Goal: Obtain resource: Download file/media

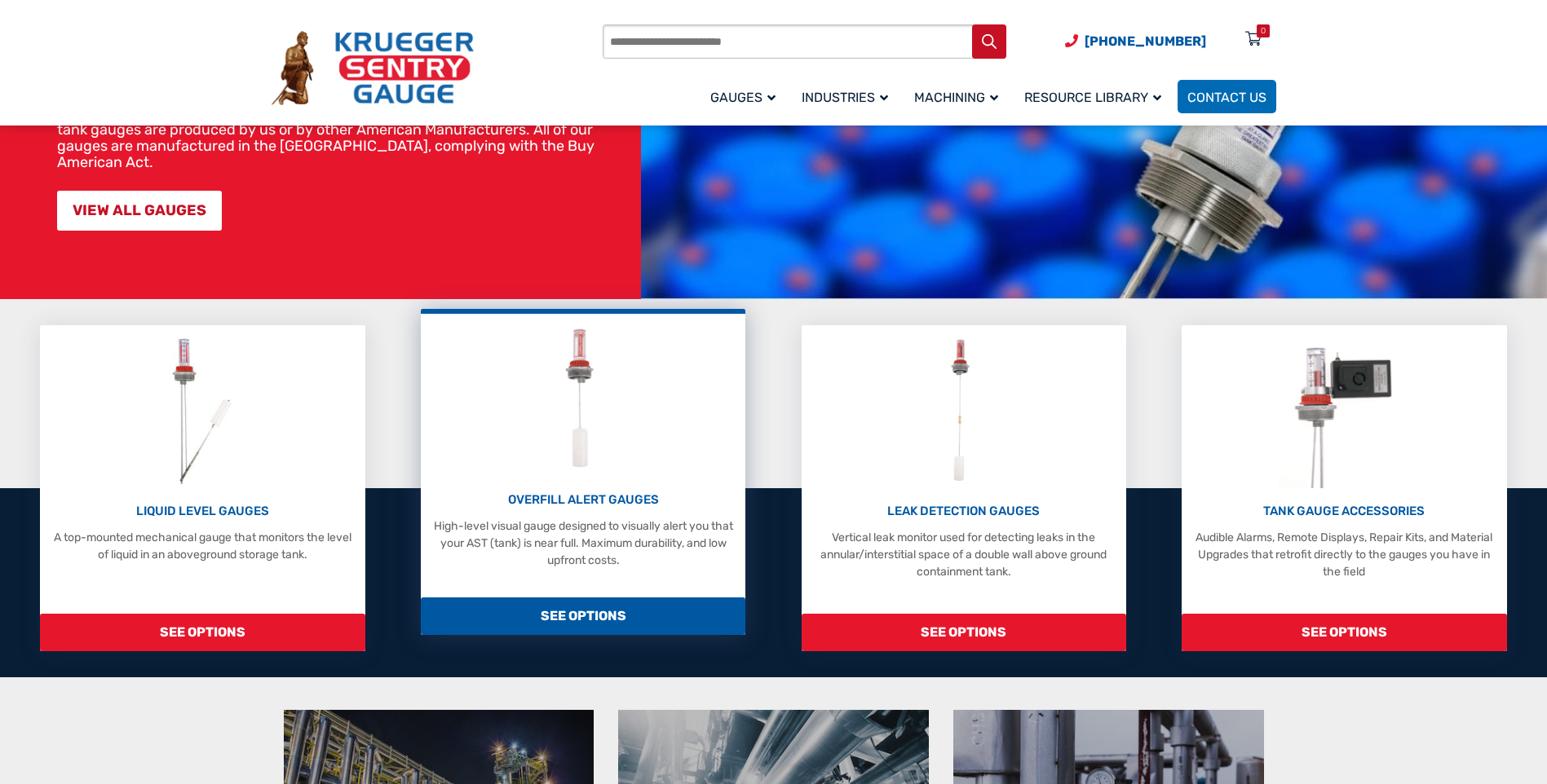
scroll to position [245, 0]
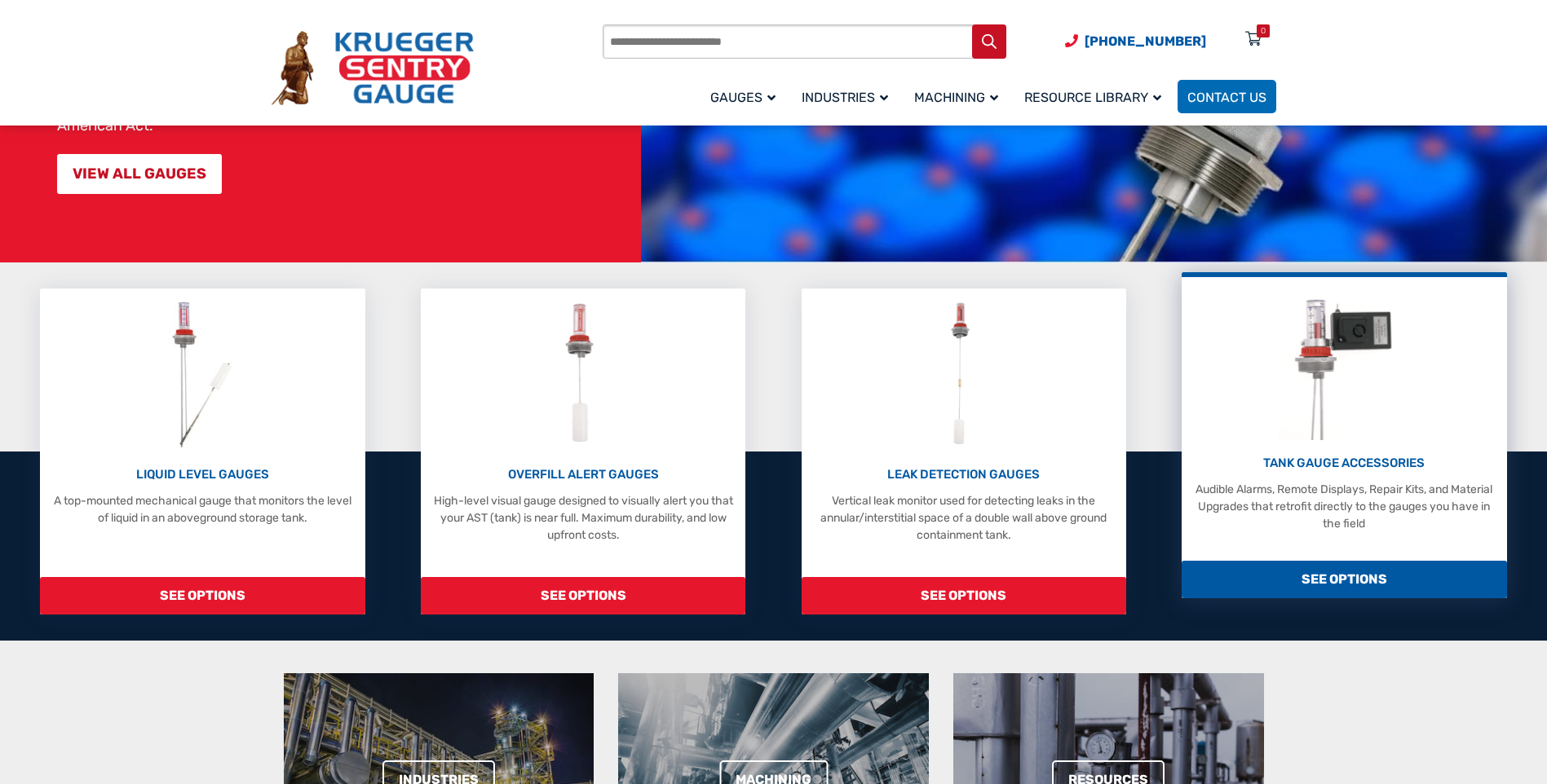
click at [1328, 455] on p "TANK GAUGE ACCESSORIES" at bounding box center [1344, 463] width 309 height 18
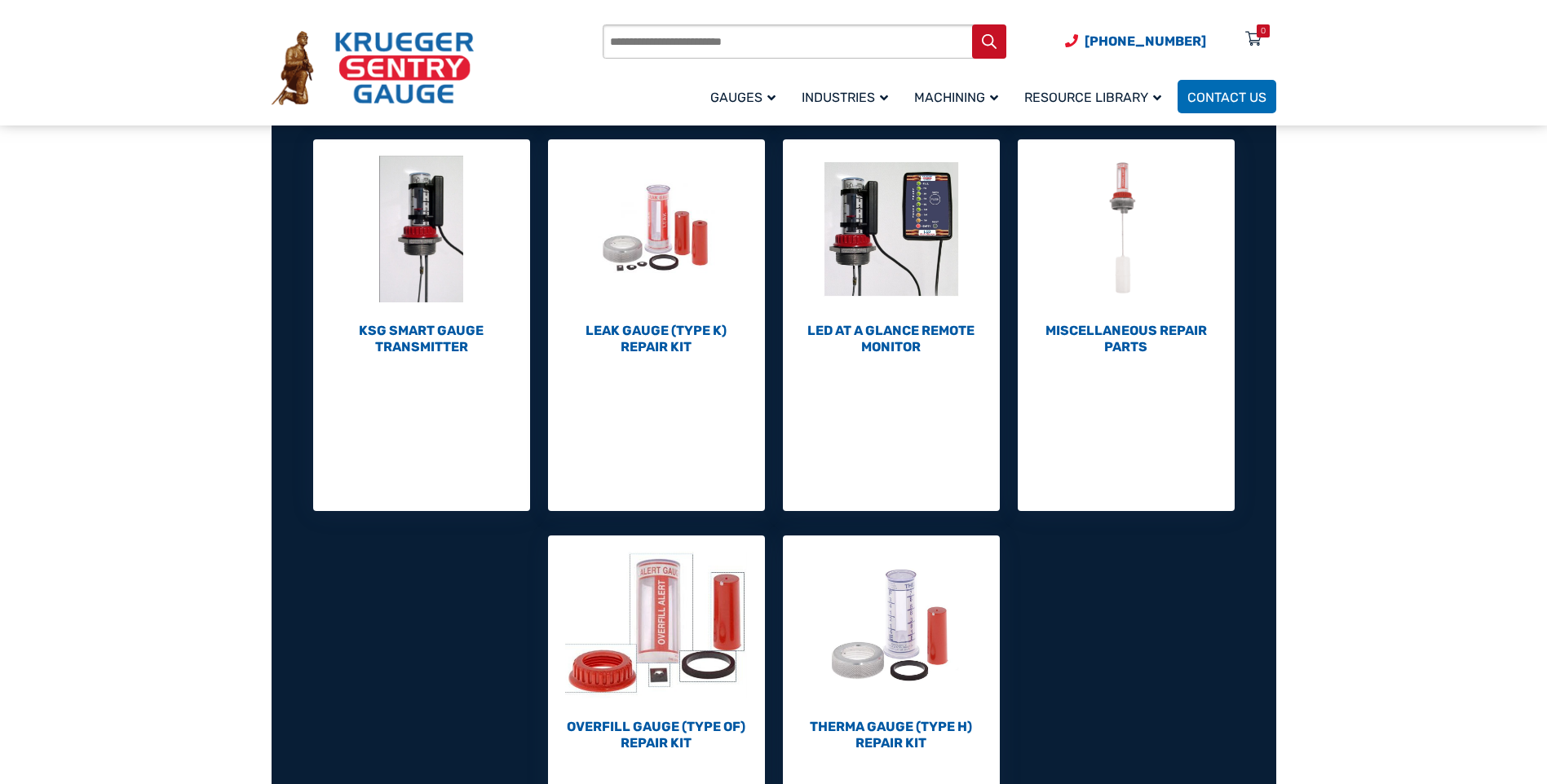
scroll to position [652, 0]
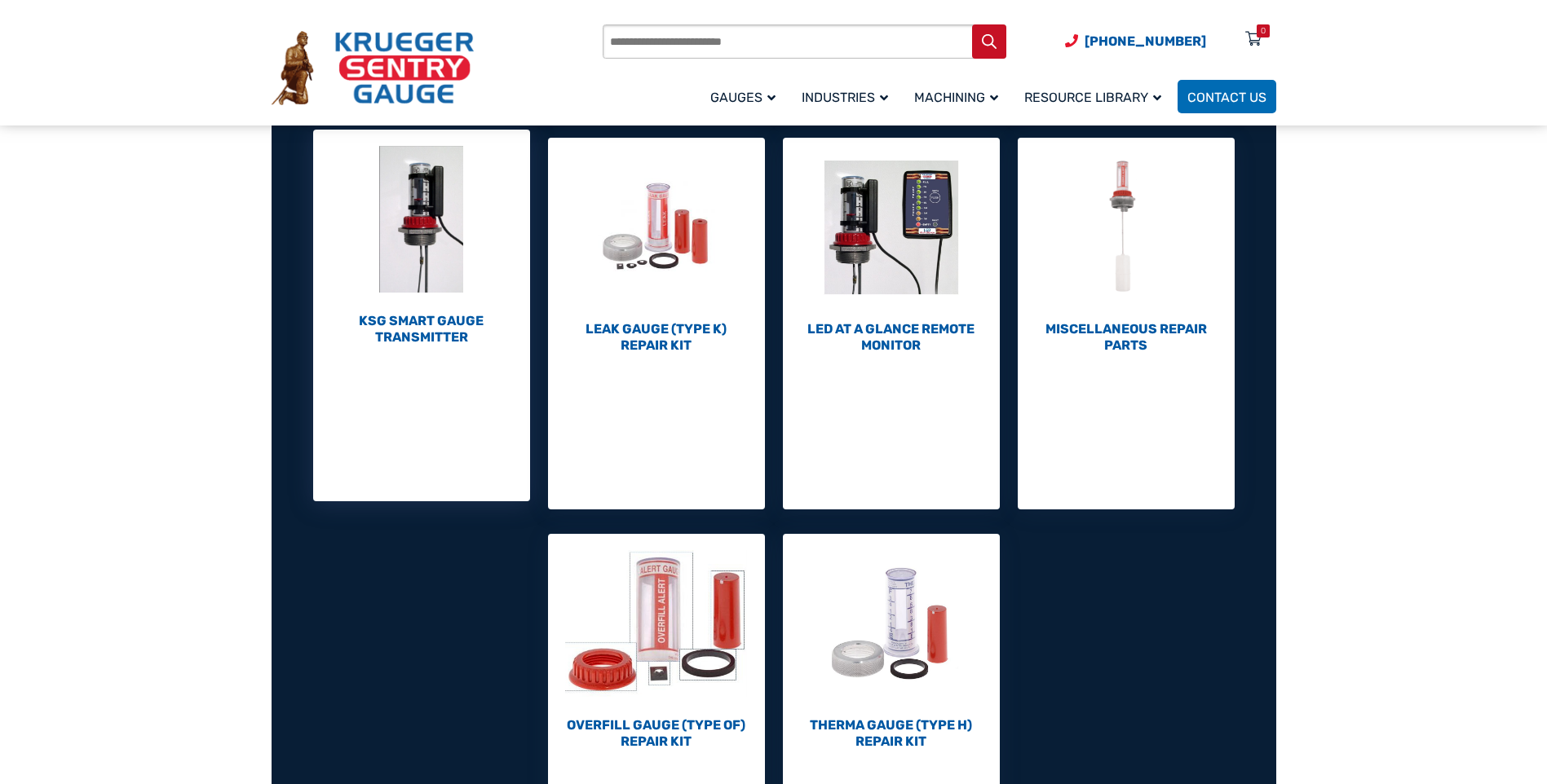
click at [403, 342] on h2 "KSG Smart Gauge Transmitter (1)" at bounding box center [422, 329] width 217 height 33
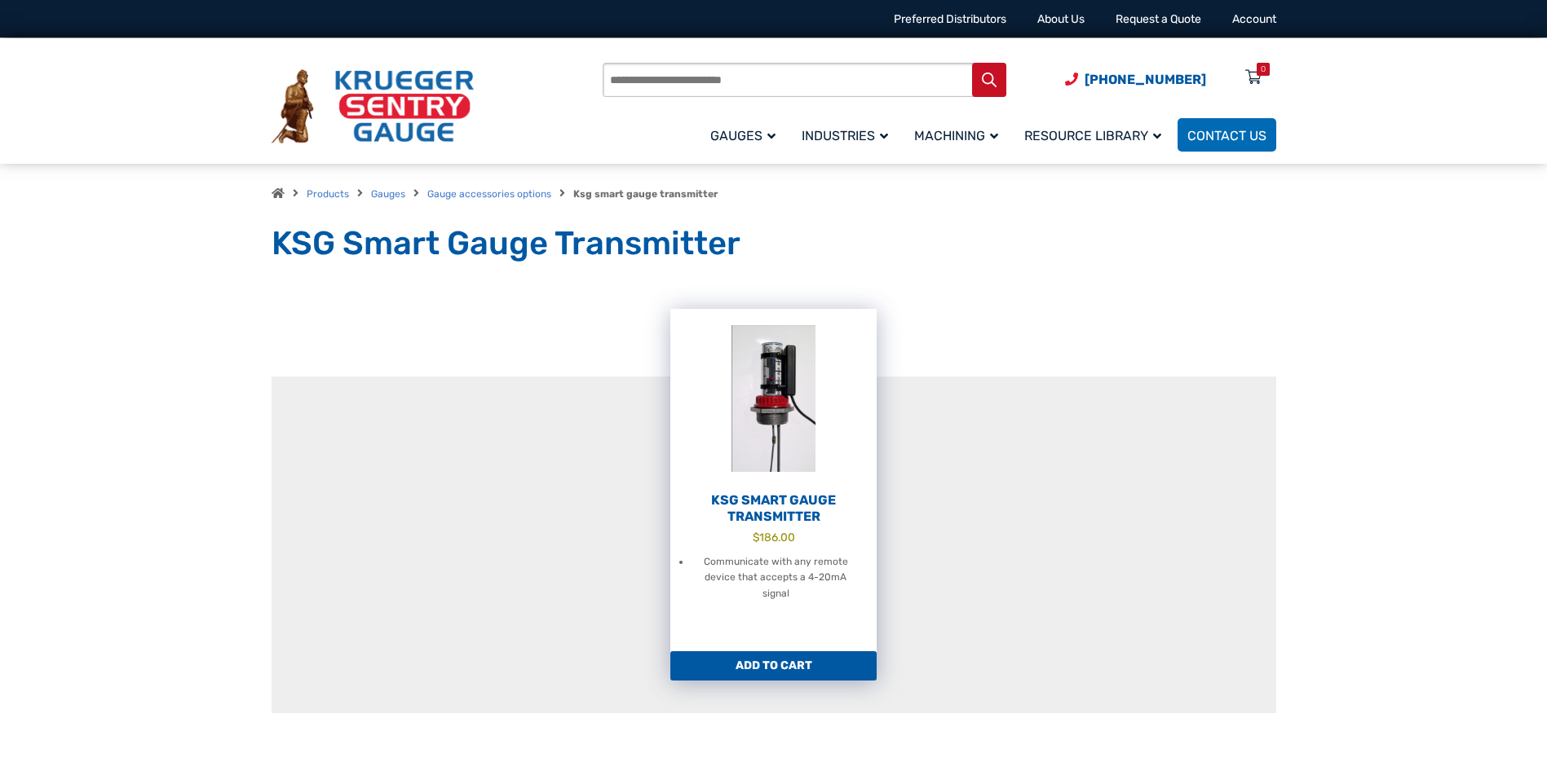
click at [784, 510] on h2 "KSG Smart Gauge Transmitter" at bounding box center [774, 508] width 206 height 33
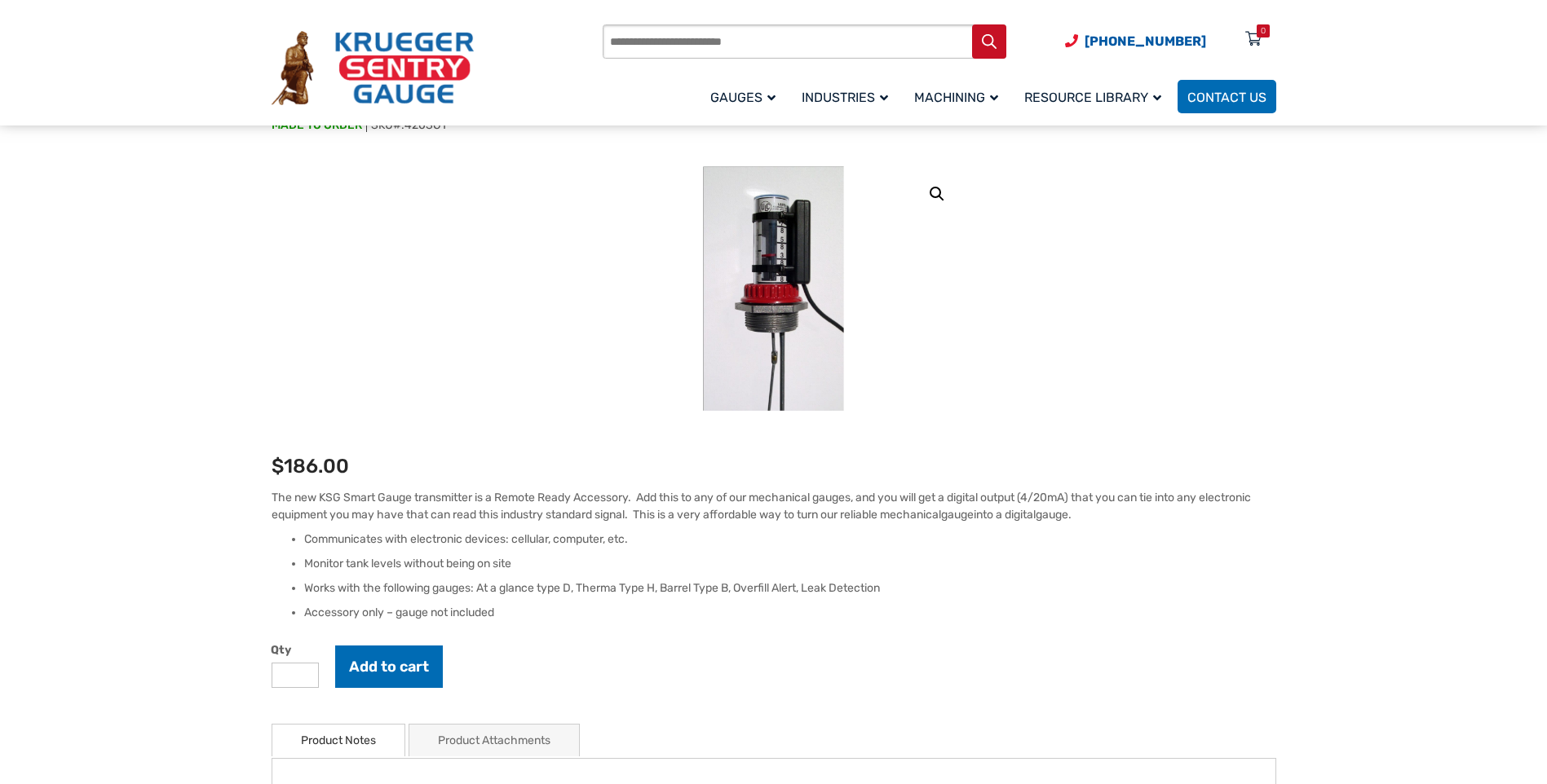
scroll to position [163, 0]
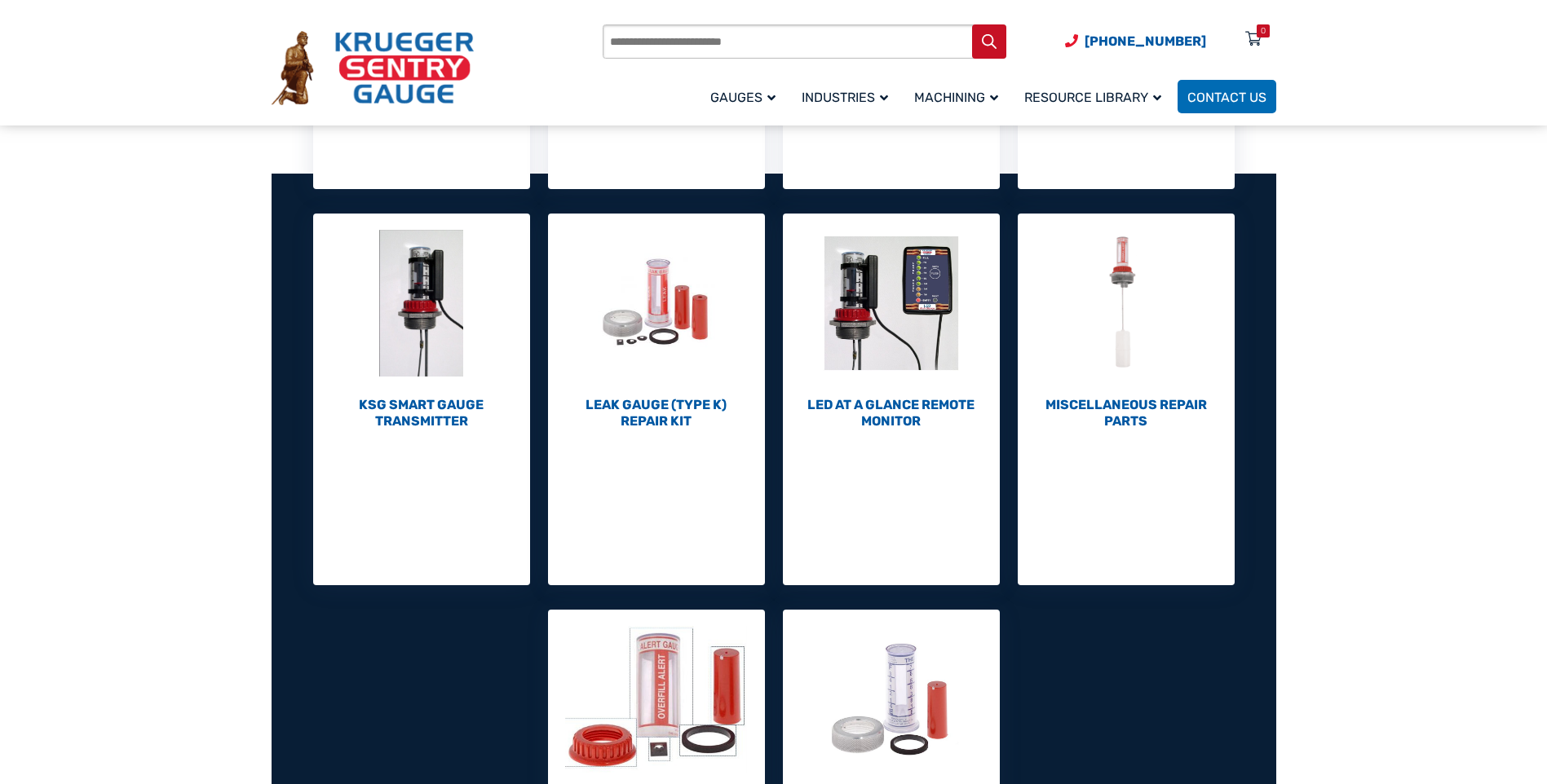
scroll to position [489, 0]
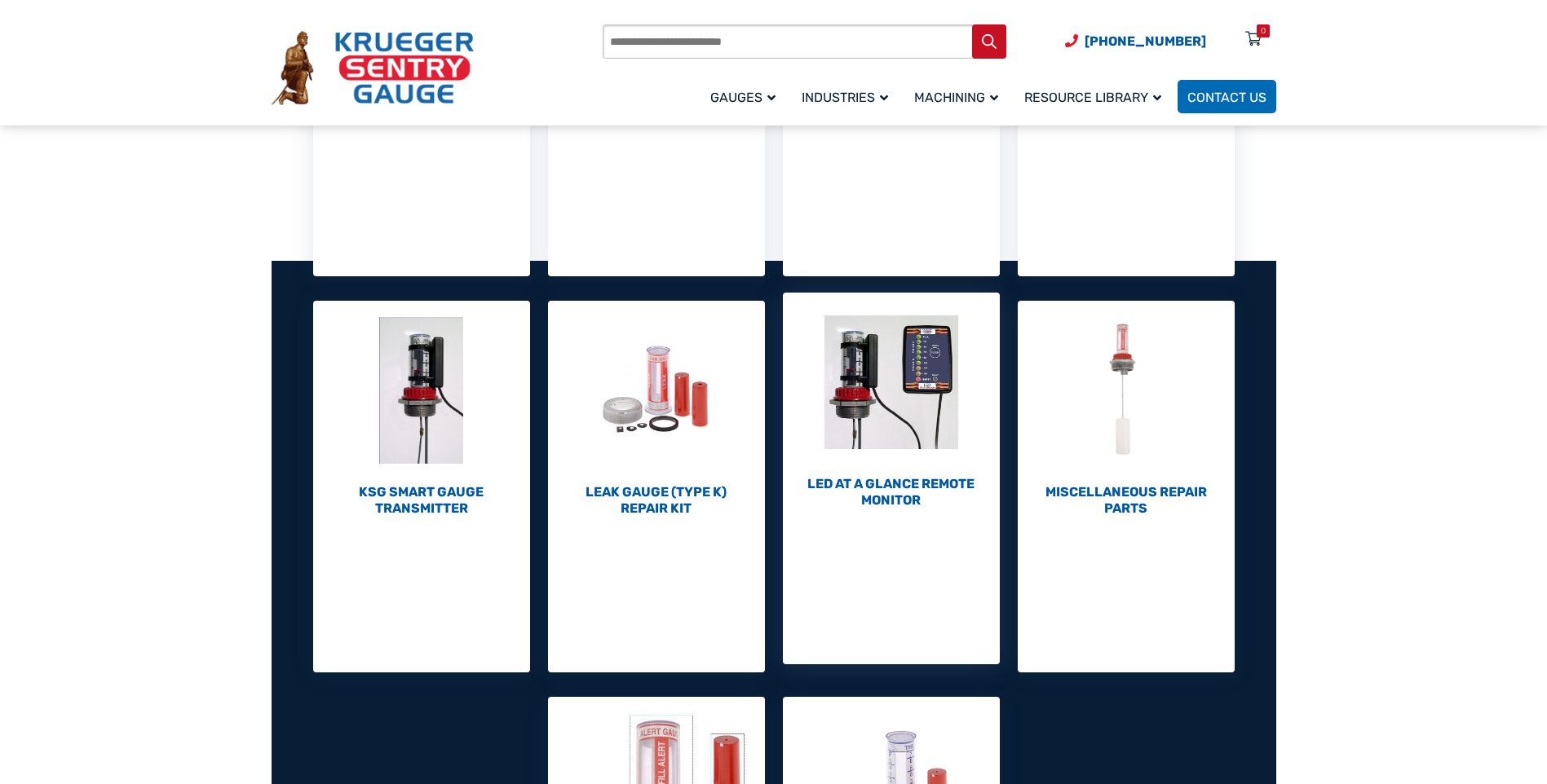
click at [889, 492] on h2 "LED At A Glance Remote Monitor (1)" at bounding box center [891, 492] width 217 height 33
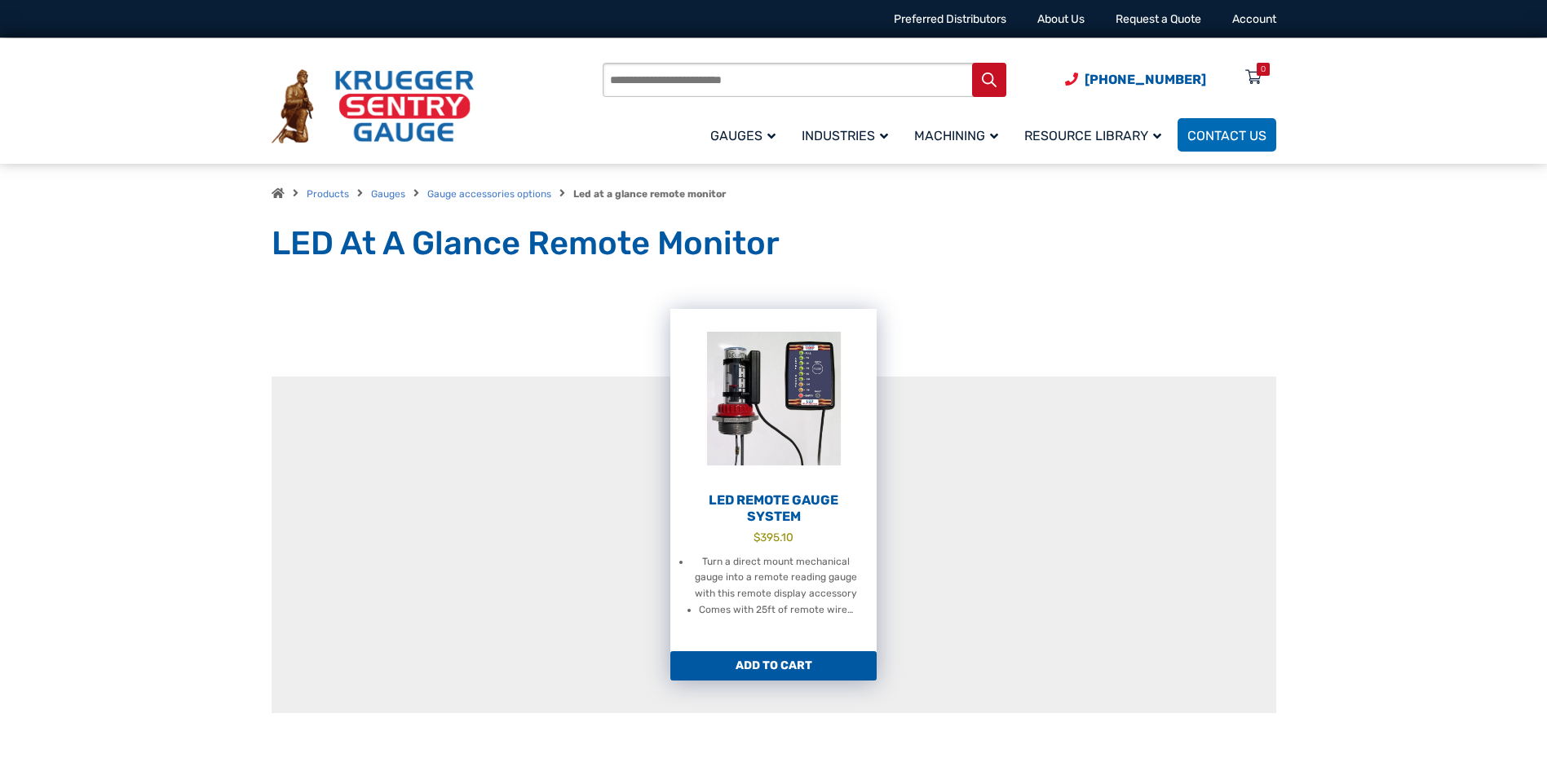
click at [779, 508] on h2 "LED Remote Gauge System" at bounding box center [774, 508] width 206 height 33
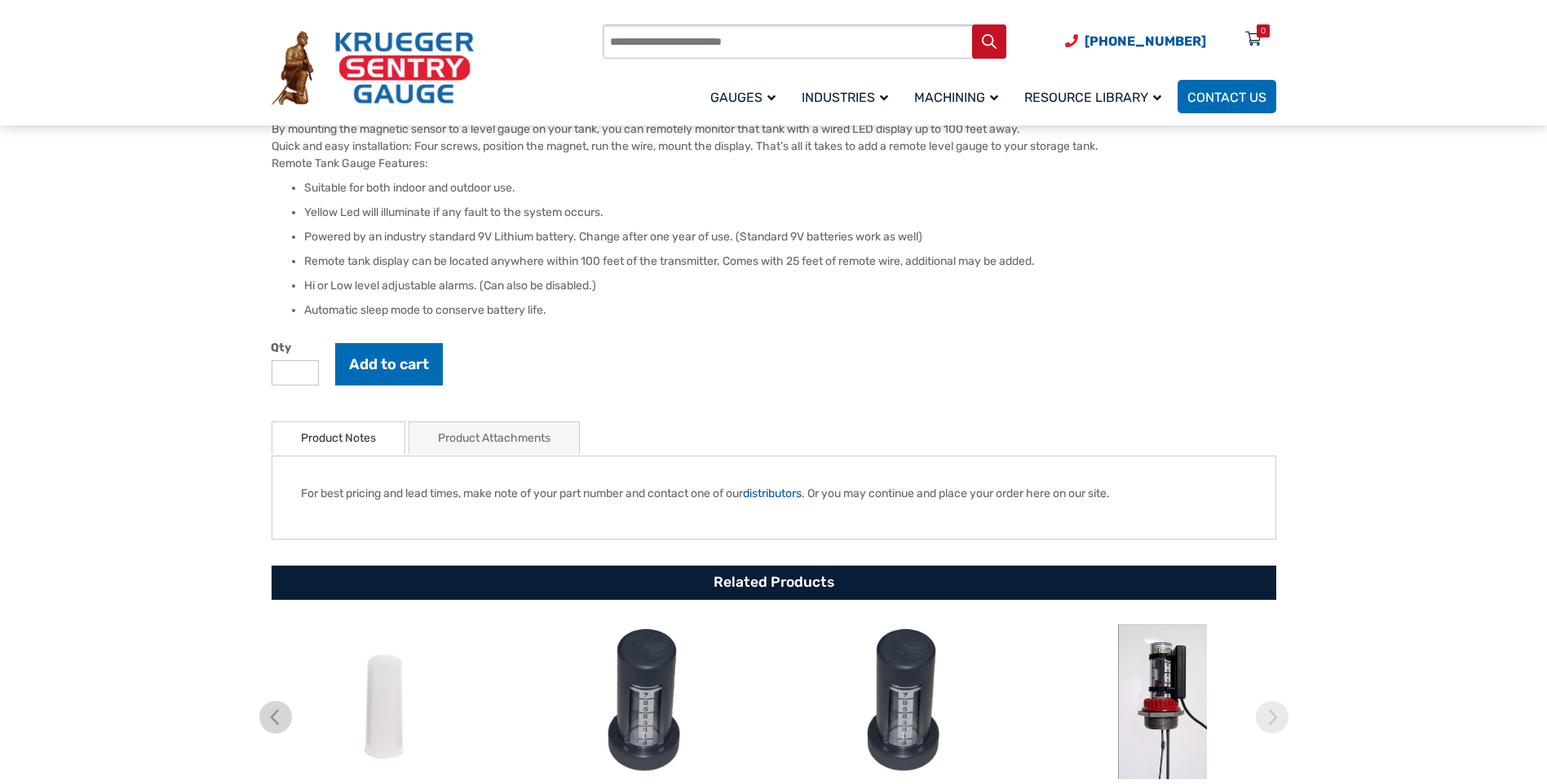
scroll to position [571, 0]
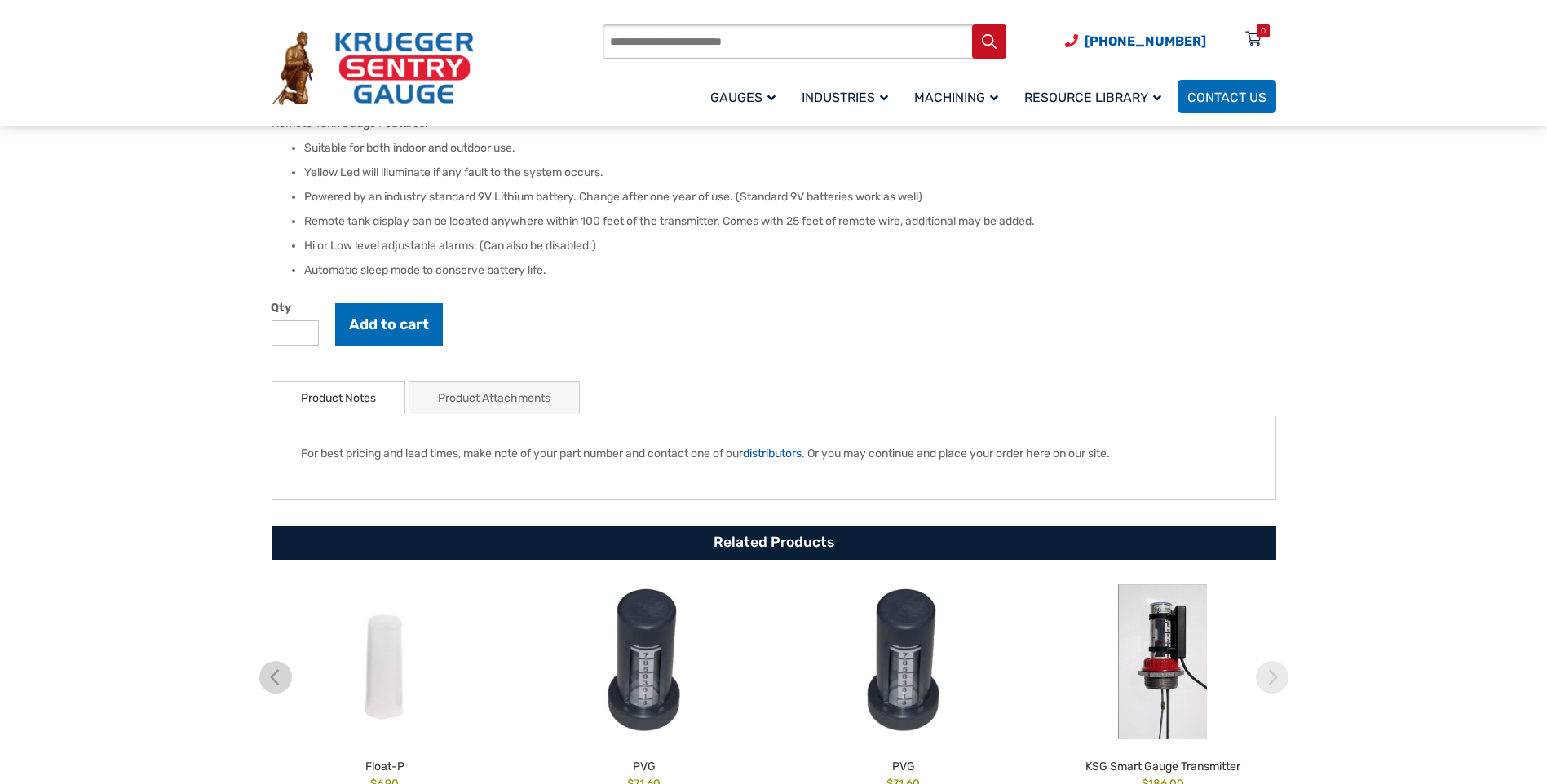
click at [498, 400] on link "Product Attachments" at bounding box center [494, 398] width 113 height 32
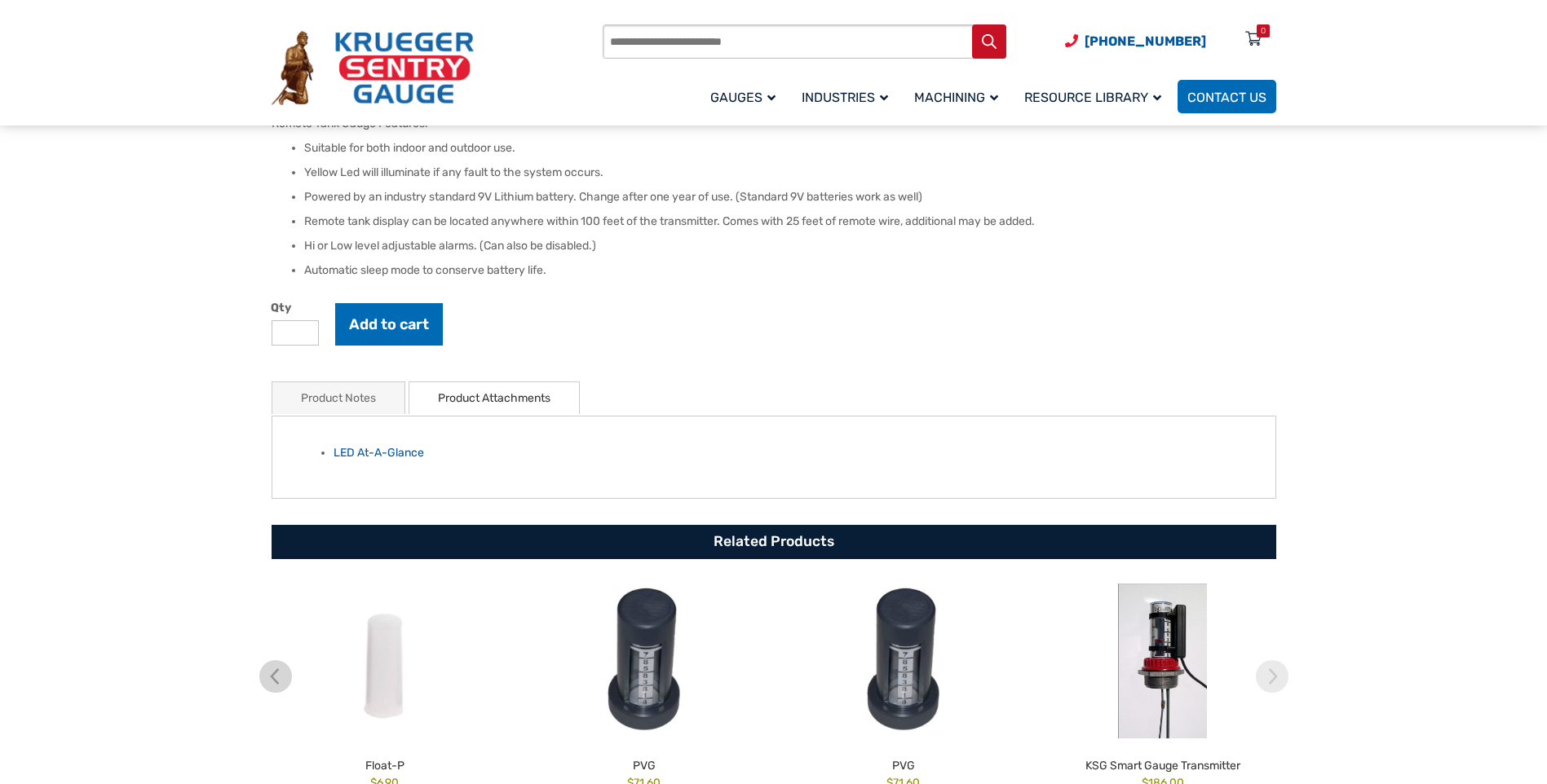
click at [347, 392] on link "Product Notes" at bounding box center [338, 398] width 75 height 32
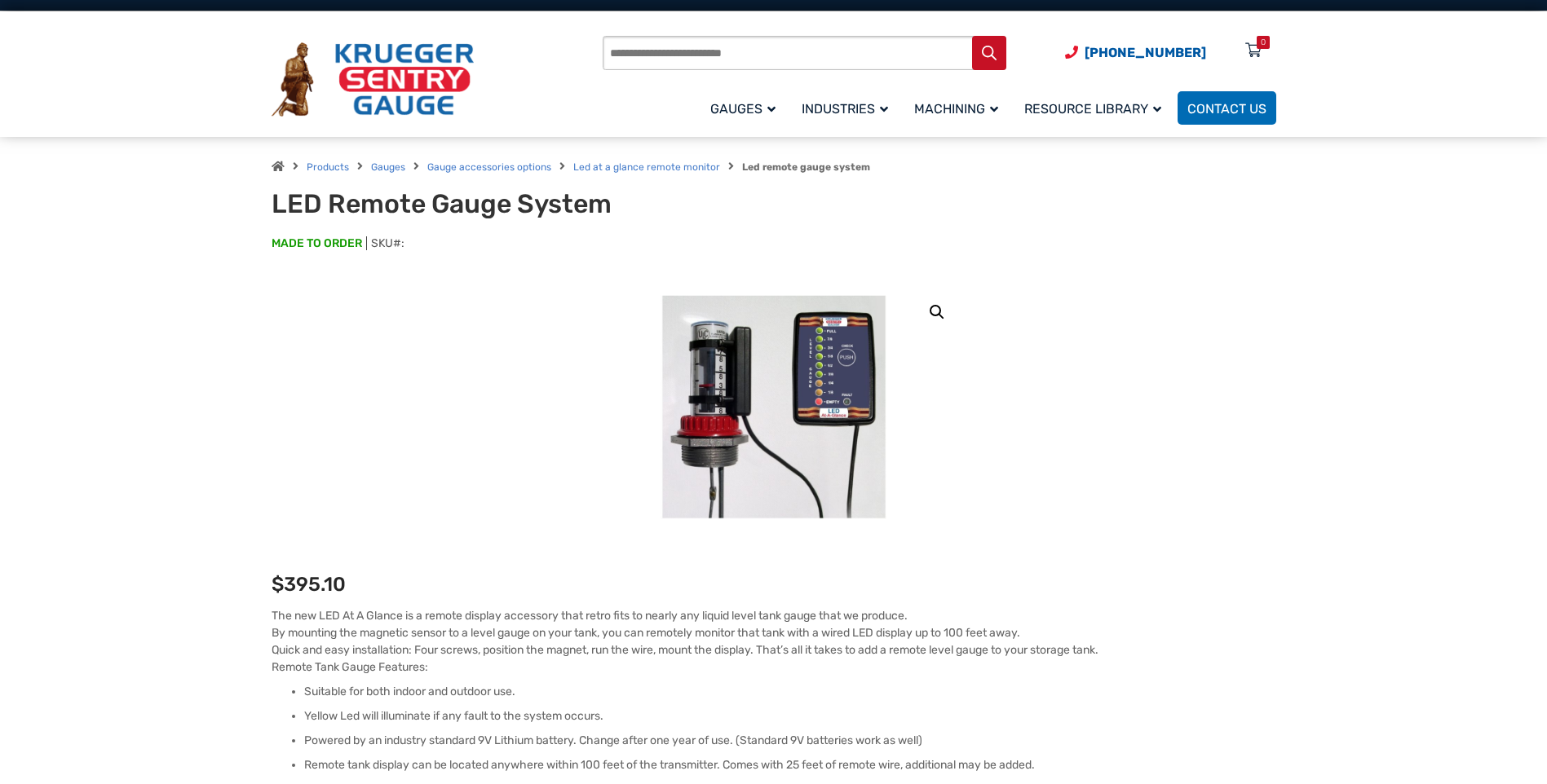
scroll to position [0, 0]
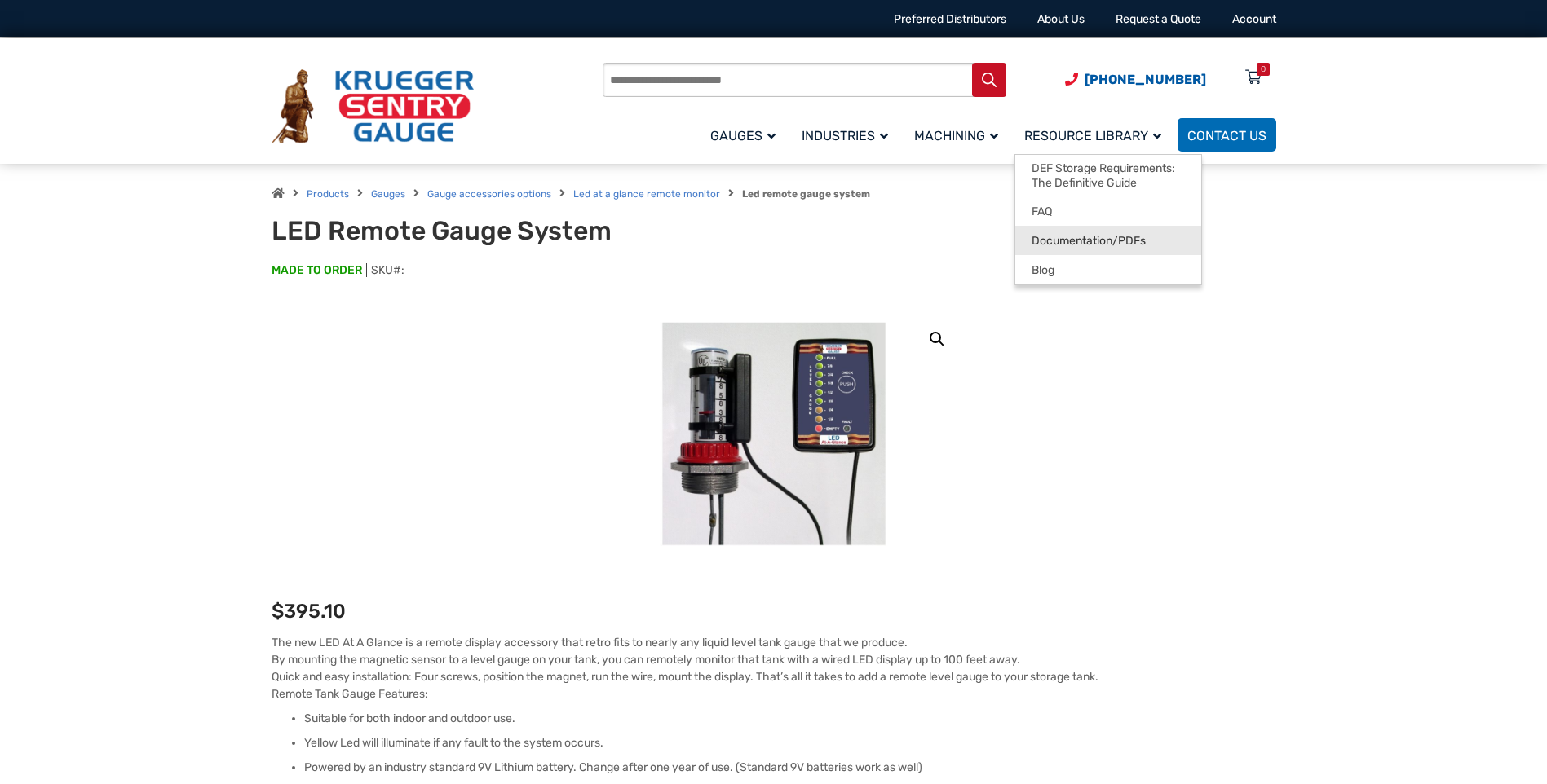
click at [1060, 236] on span "Documentation/PDFs" at bounding box center [1089, 240] width 114 height 14
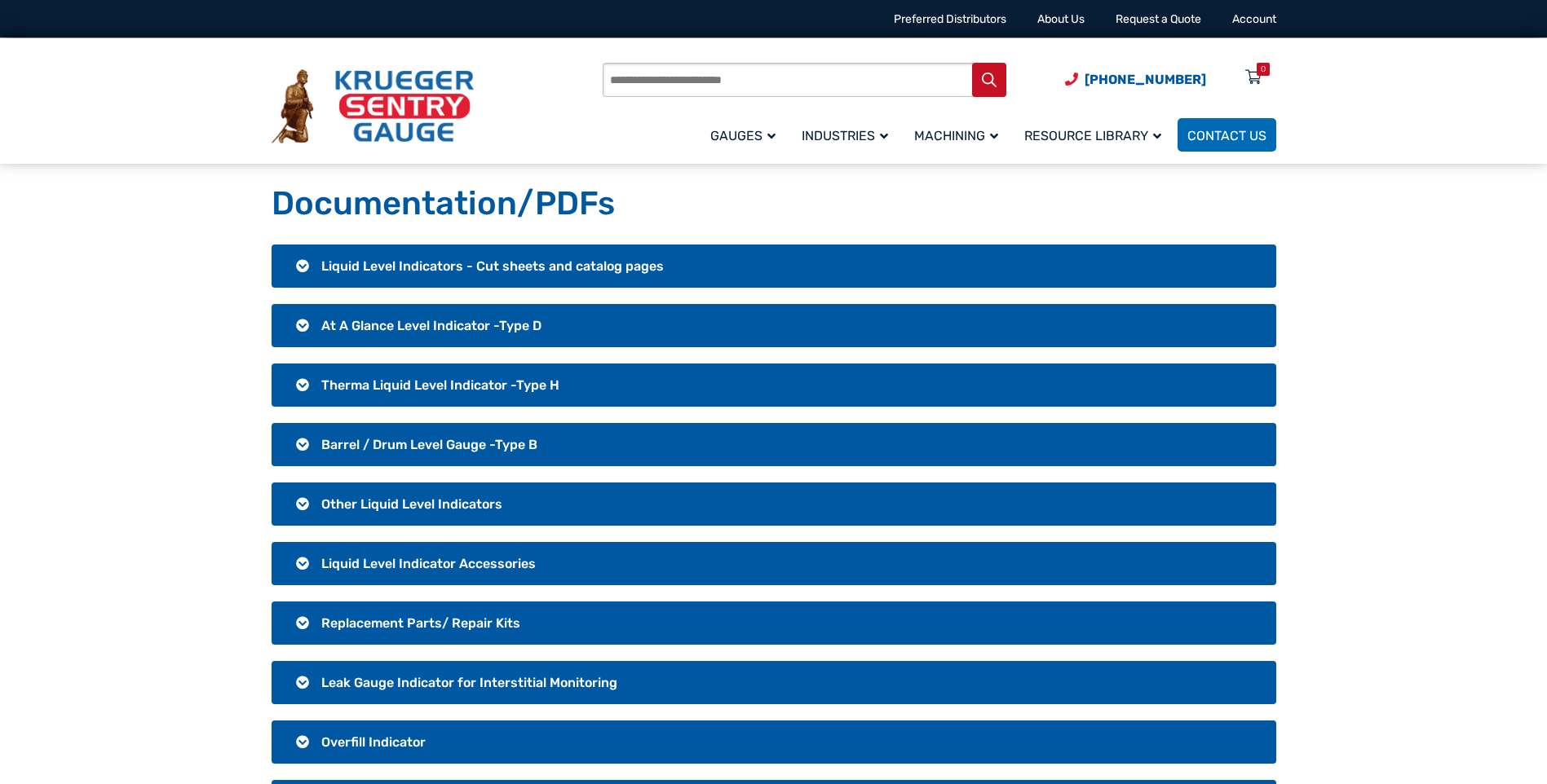
click at [432, 266] on span "Liquid Level Indicators - Cut sheets and catalog pages" at bounding box center [492, 266] width 342 height 15
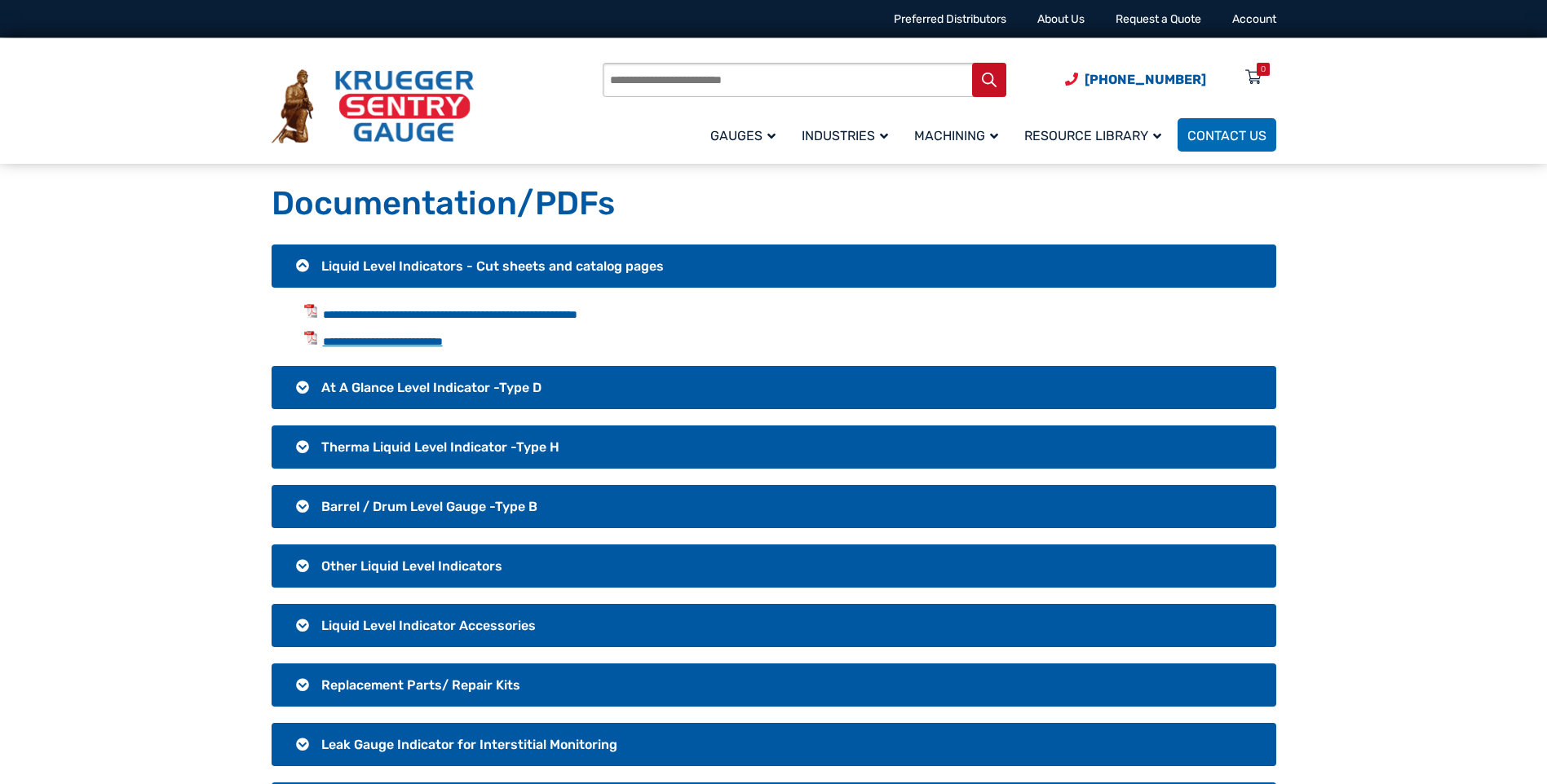
click at [411, 340] on link "**********" at bounding box center [383, 342] width 120 height 12
